Goal: Entertainment & Leisure: Consume media (video, audio)

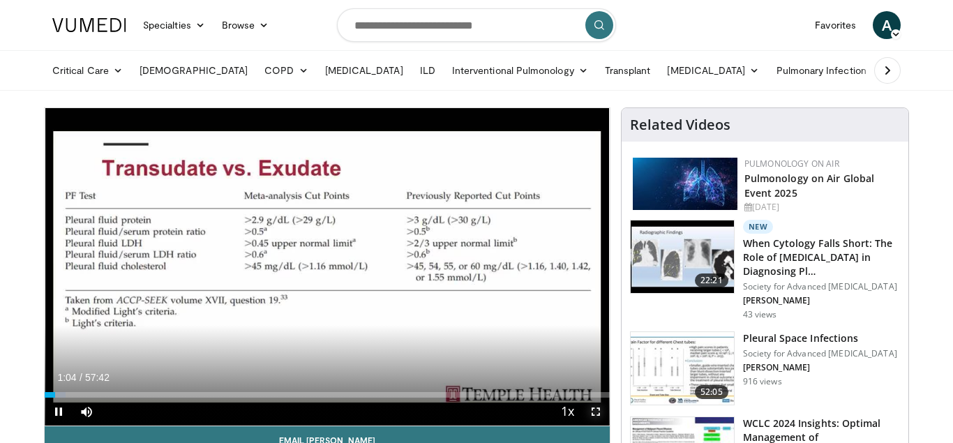
click at [594, 423] on span "Video Player" at bounding box center [596, 412] width 28 height 28
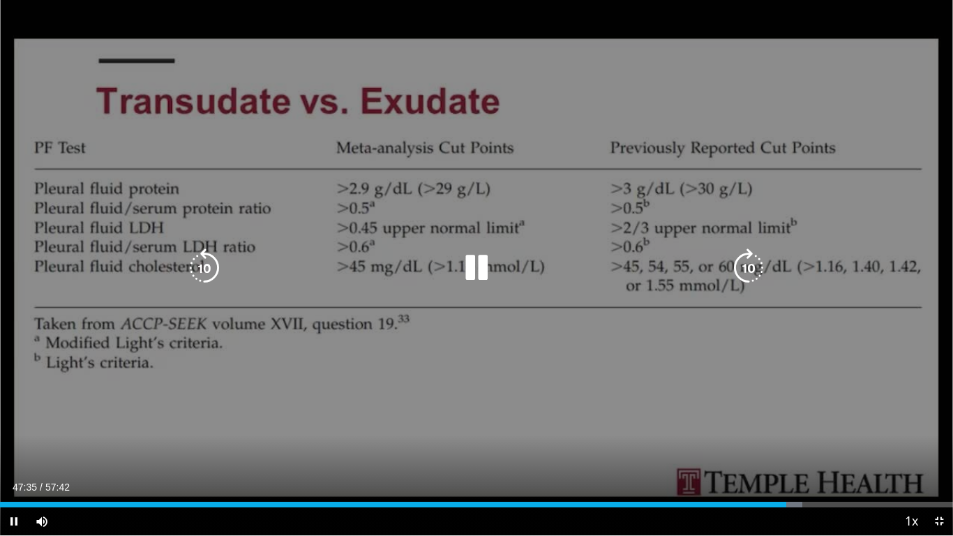
click at [612, 185] on div "10 seconds Tap to unmute" at bounding box center [476, 267] width 953 height 535
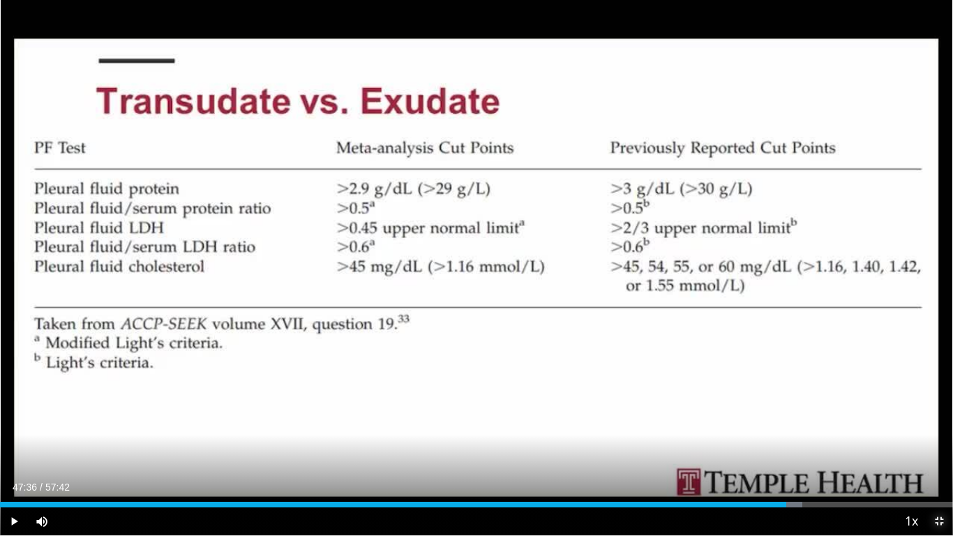
click at [943, 442] on span "Video Player" at bounding box center [939, 521] width 28 height 28
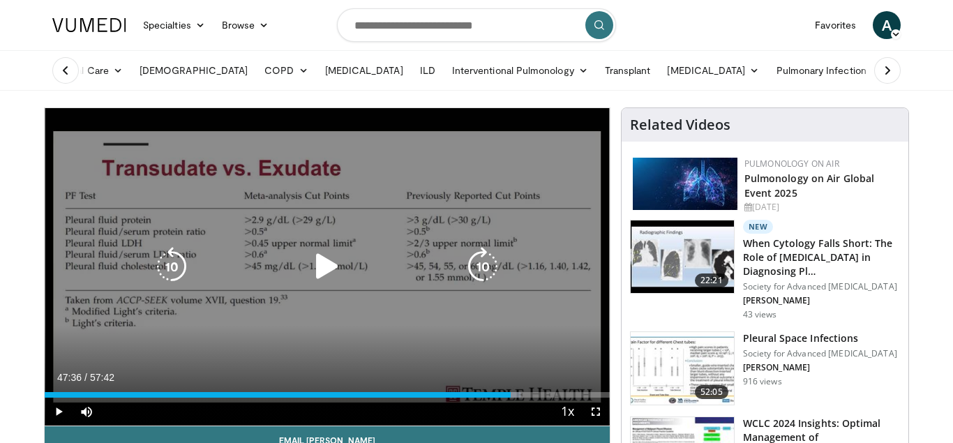
click at [279, 172] on div "10 seconds Tap to unmute" at bounding box center [327, 267] width 565 height 318
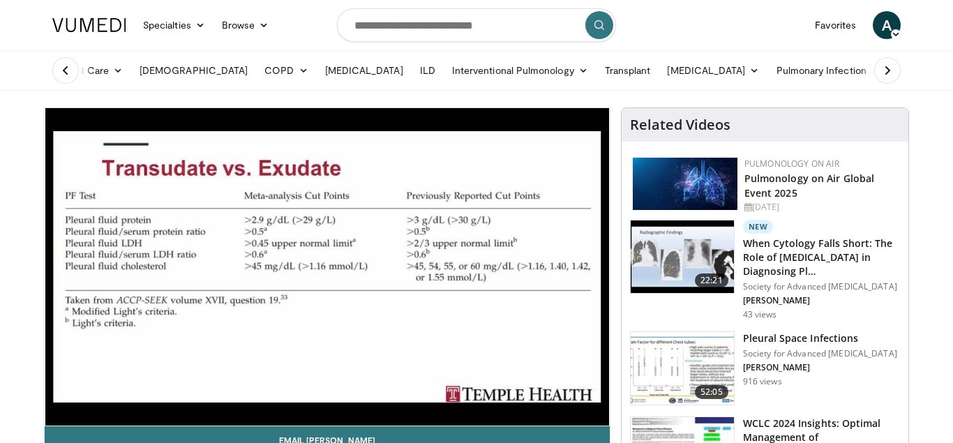
click at [932, 49] on header "Specialties Adult & Family Medicine Allergy, [MEDICAL_DATA], Immunology Anesthe…" at bounding box center [476, 45] width 953 height 91
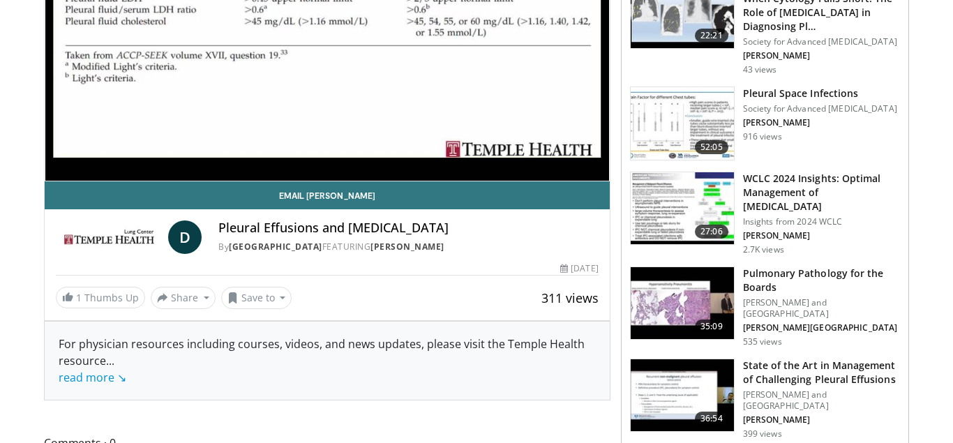
scroll to position [249, 0]
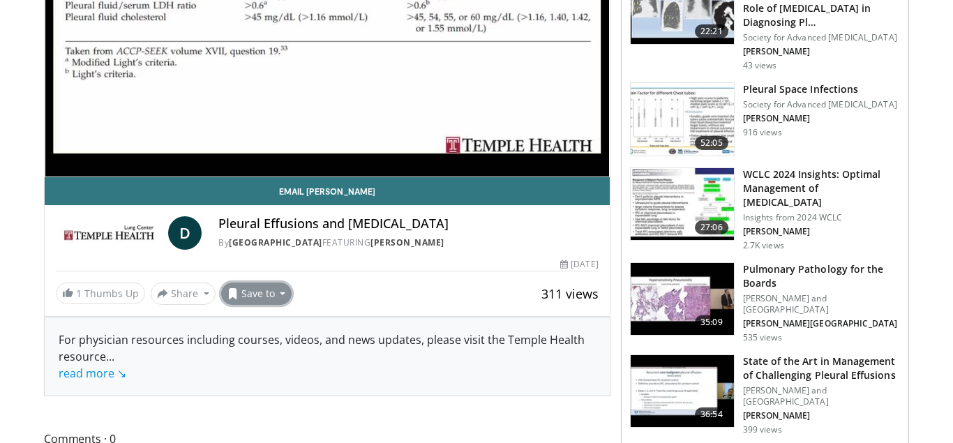
click at [275, 292] on button "Save to" at bounding box center [256, 294] width 71 height 22
click at [227, 291] on span at bounding box center [232, 293] width 11 height 11
click at [232, 297] on span at bounding box center [232, 293] width 11 height 11
click at [260, 321] on span "Add to Favorites" at bounding box center [282, 323] width 86 height 15
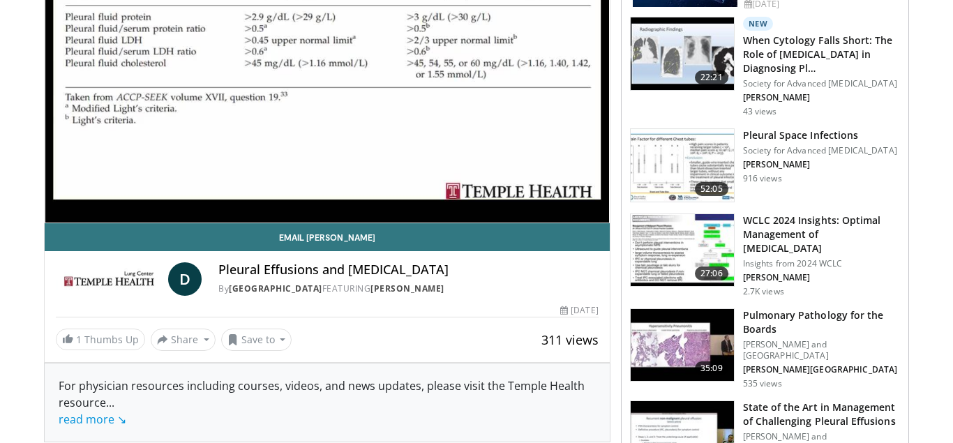
scroll to position [295, 0]
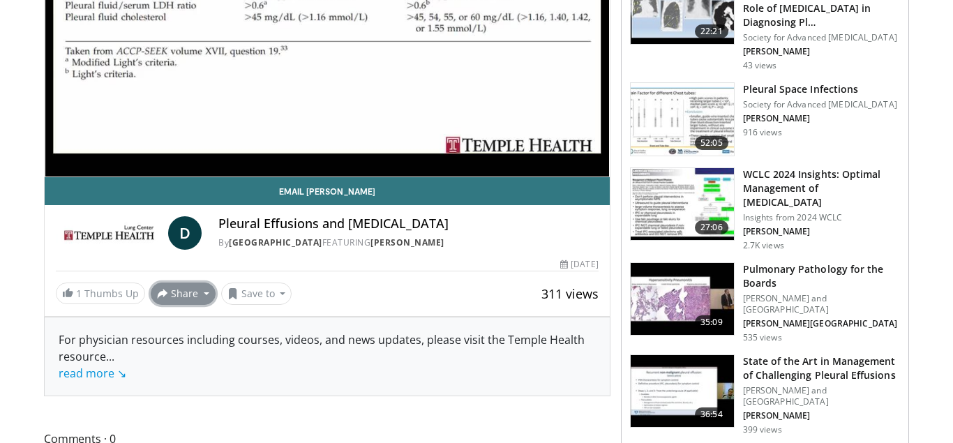
click at [197, 292] on button "Share" at bounding box center [183, 294] width 65 height 22
click at [360, 288] on div "1 Thumbs Up Share Pleural Effusions and Ple... × Enter one or more e-mail addre…" at bounding box center [327, 294] width 543 height 22
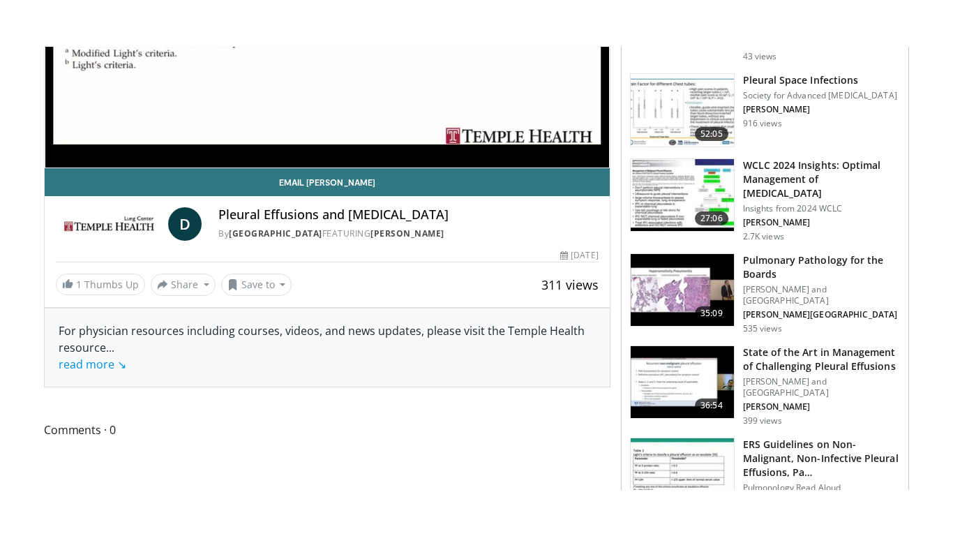
scroll to position [0, 0]
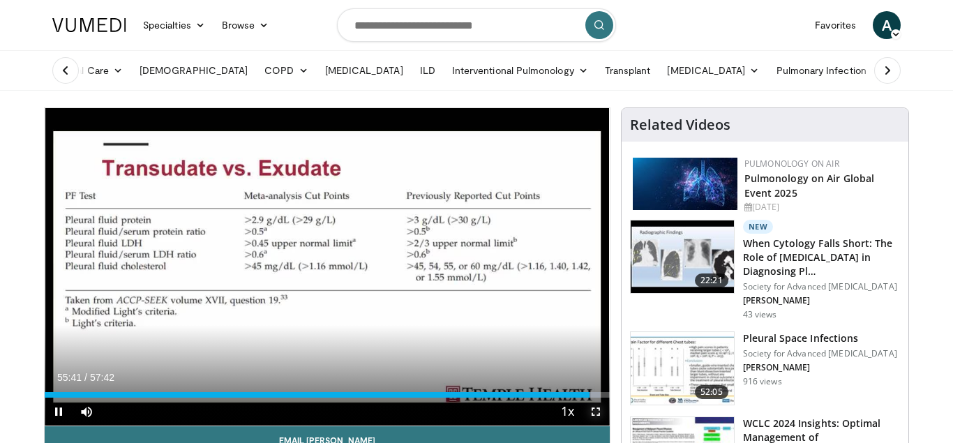
click at [592, 412] on span "Video Player" at bounding box center [596, 412] width 28 height 28
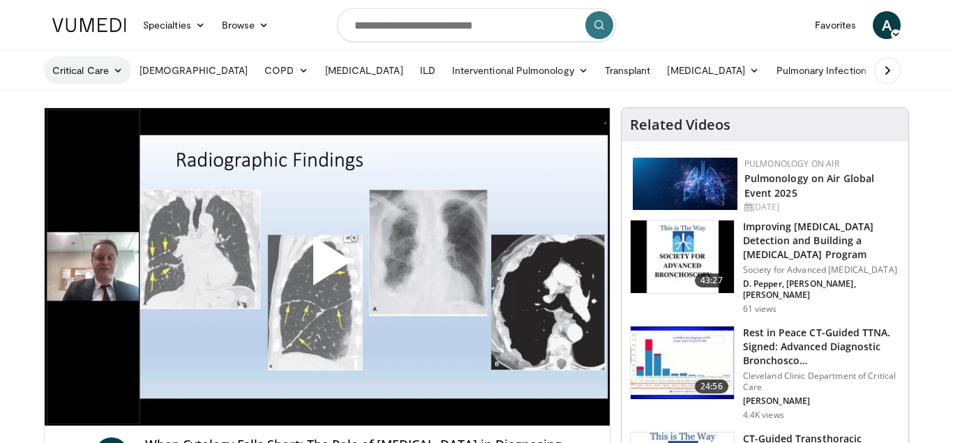
click at [118, 67] on icon at bounding box center [118, 71] width 10 height 10
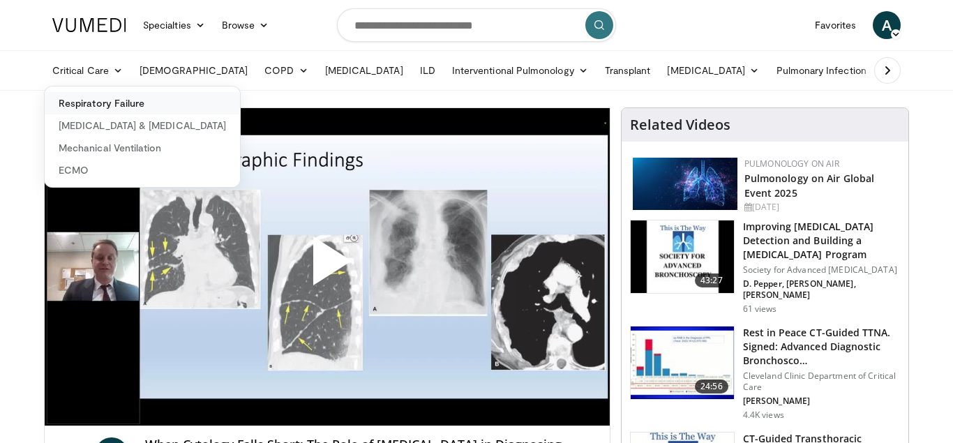
click at [125, 103] on link "Respiratory Failure" at bounding box center [142, 103] width 195 height 22
